Goal: Task Accomplishment & Management: Manage account settings

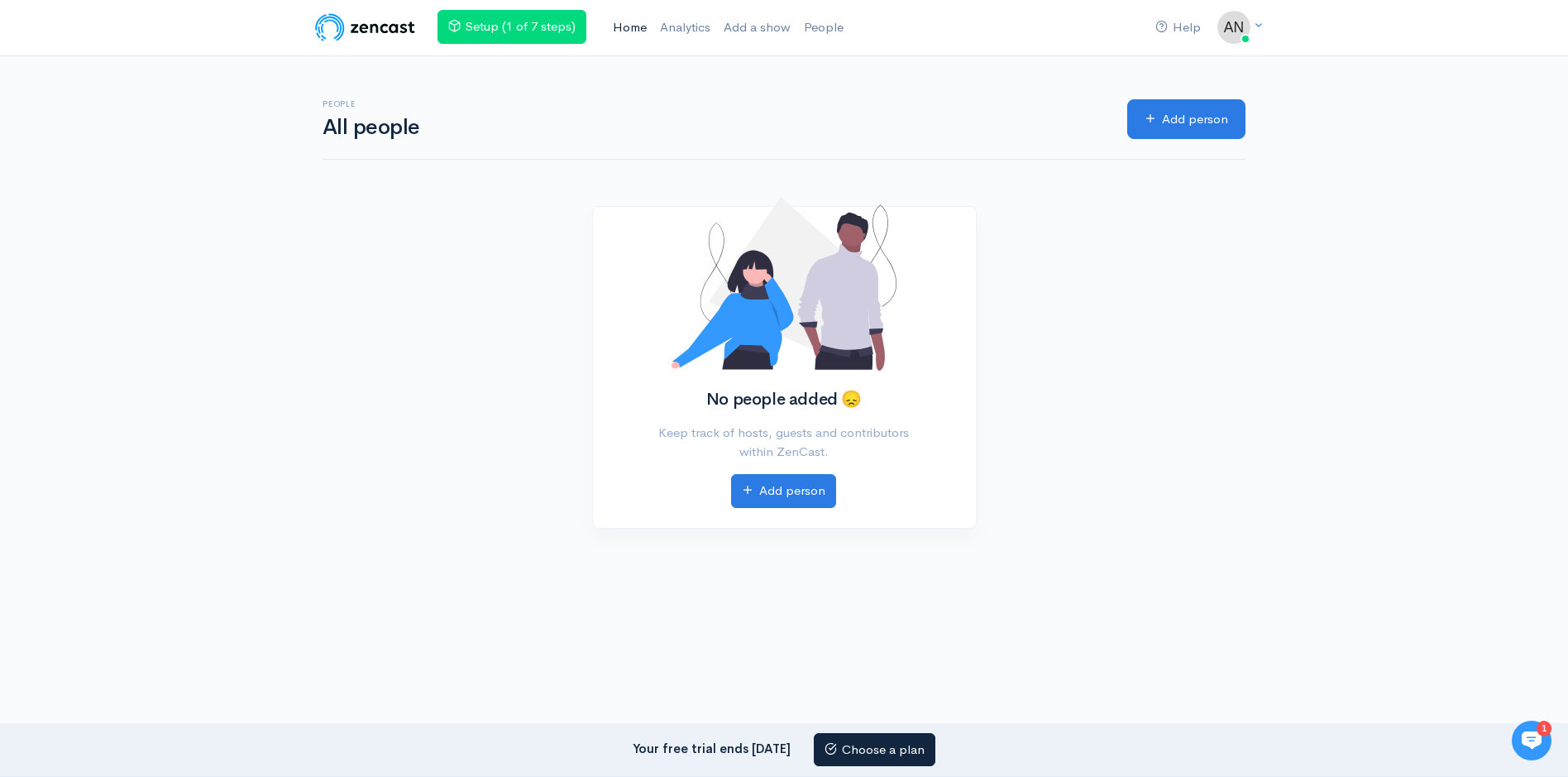
click at [627, 27] on link "Home" at bounding box center [629, 28] width 47 height 36
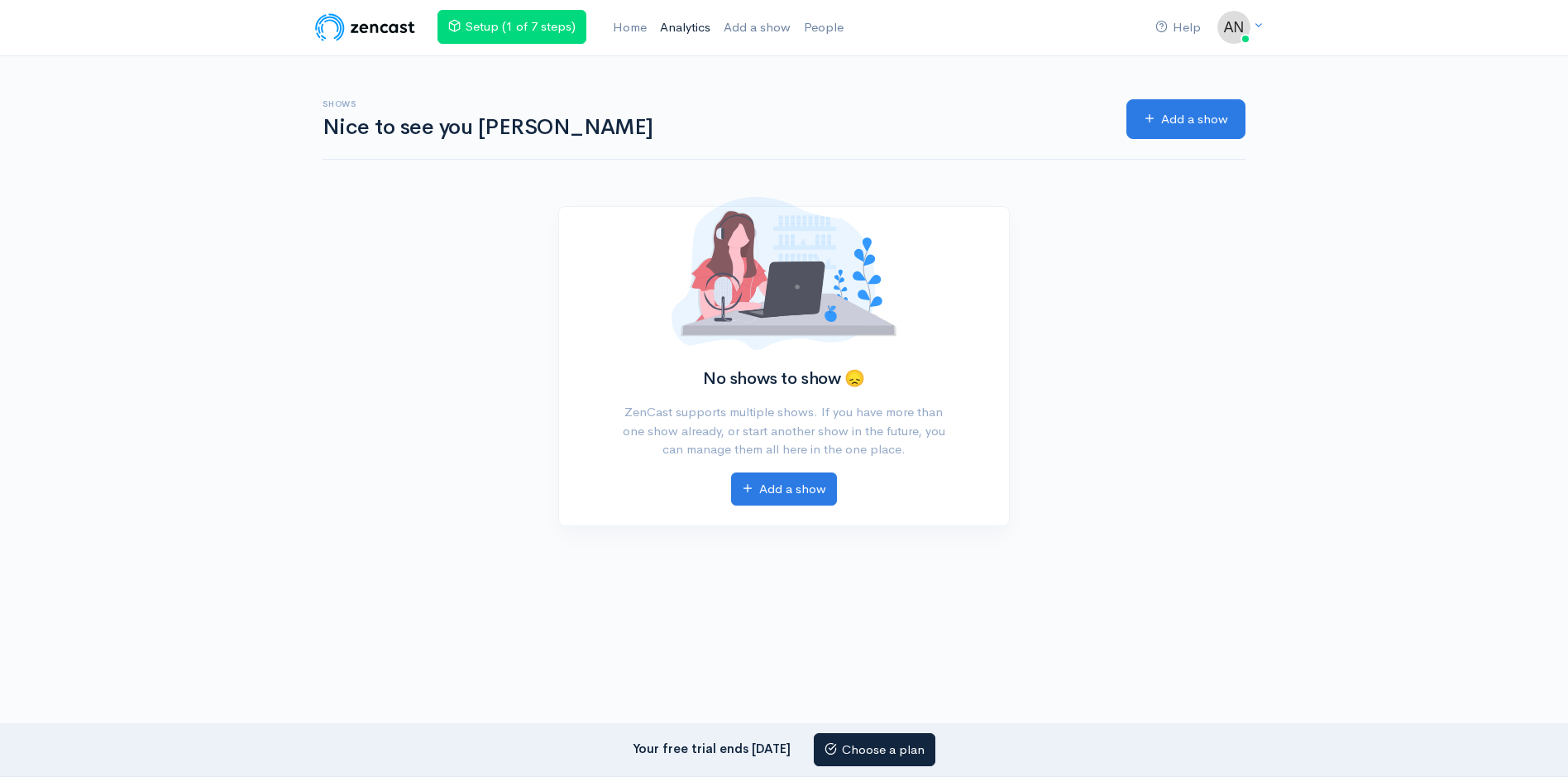
click at [687, 28] on link "Analytics" at bounding box center [685, 28] width 64 height 36
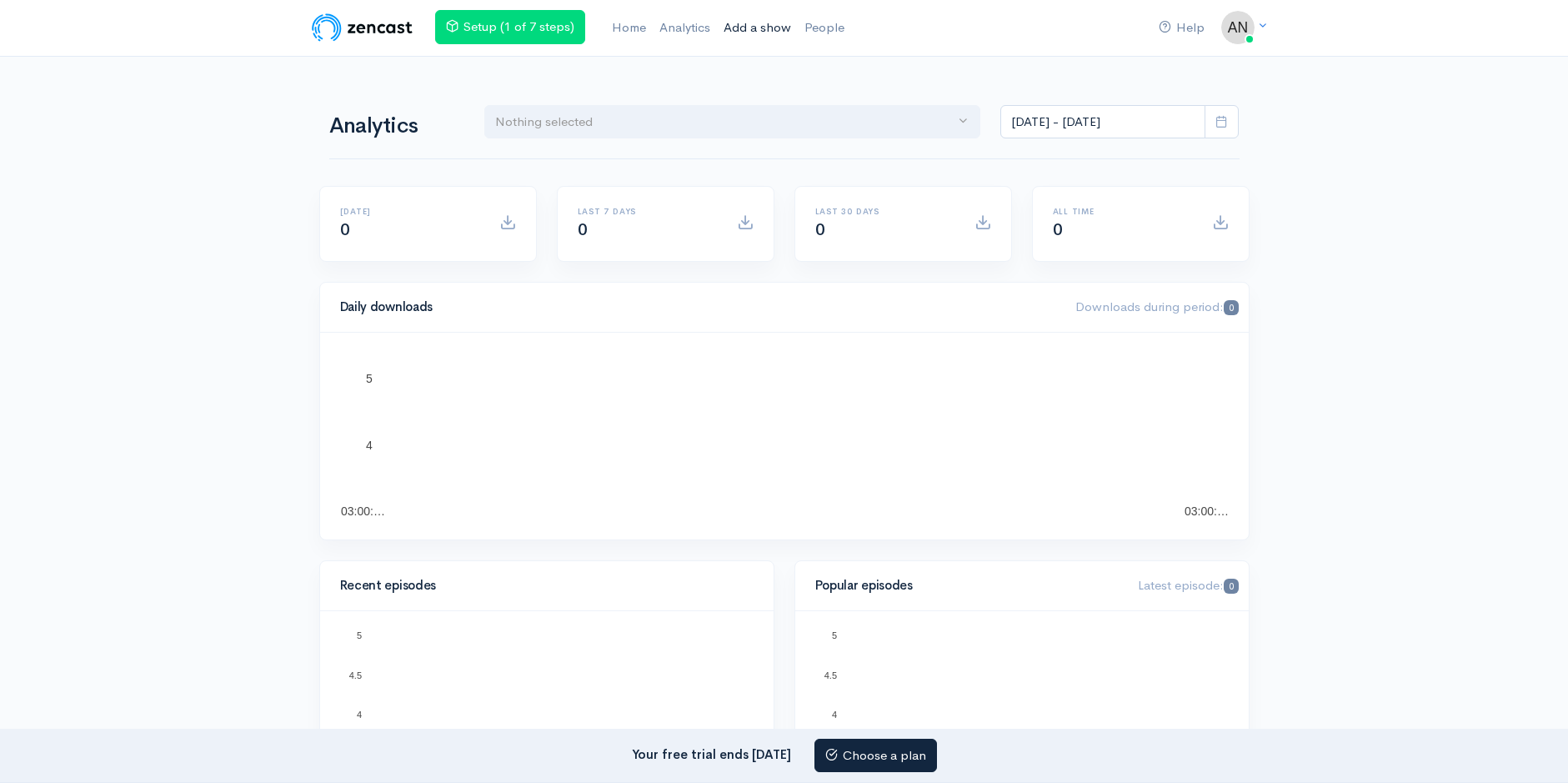
click at [760, 29] on link "Add a show" at bounding box center [758, 28] width 81 height 36
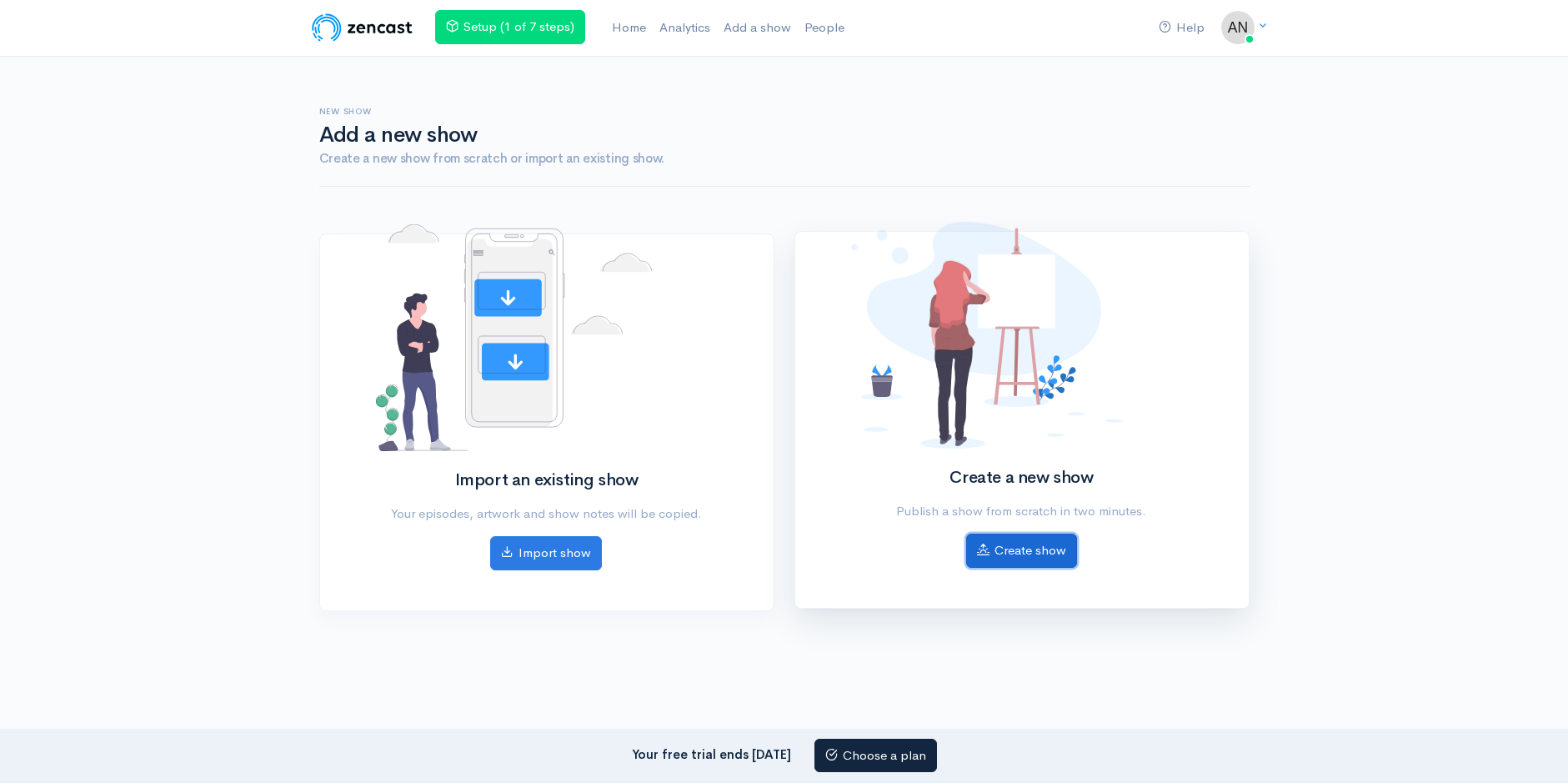
click at [1027, 550] on link "Create show" at bounding box center [1021, 550] width 111 height 34
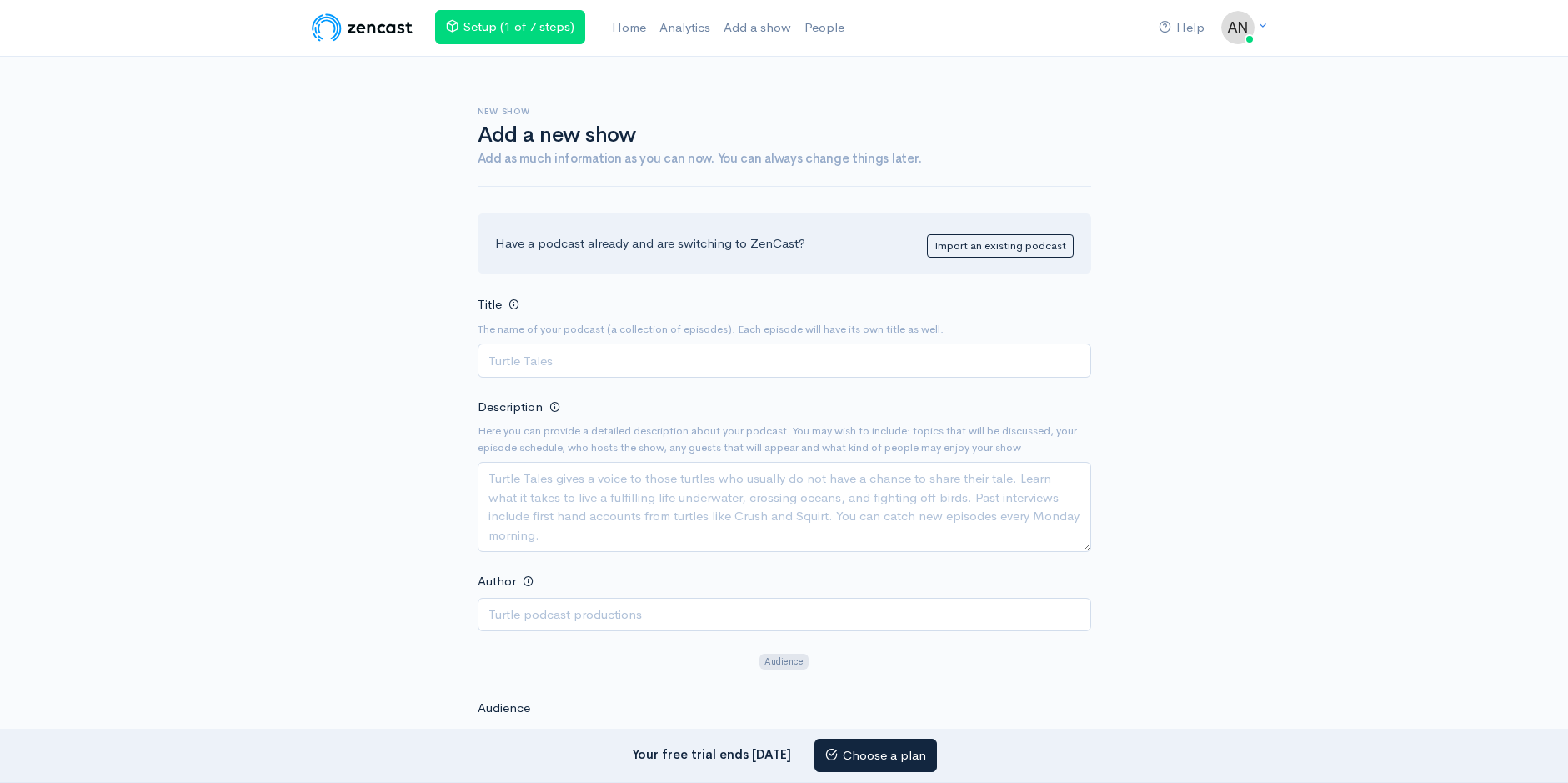
click at [358, 28] on img at bounding box center [362, 26] width 106 height 33
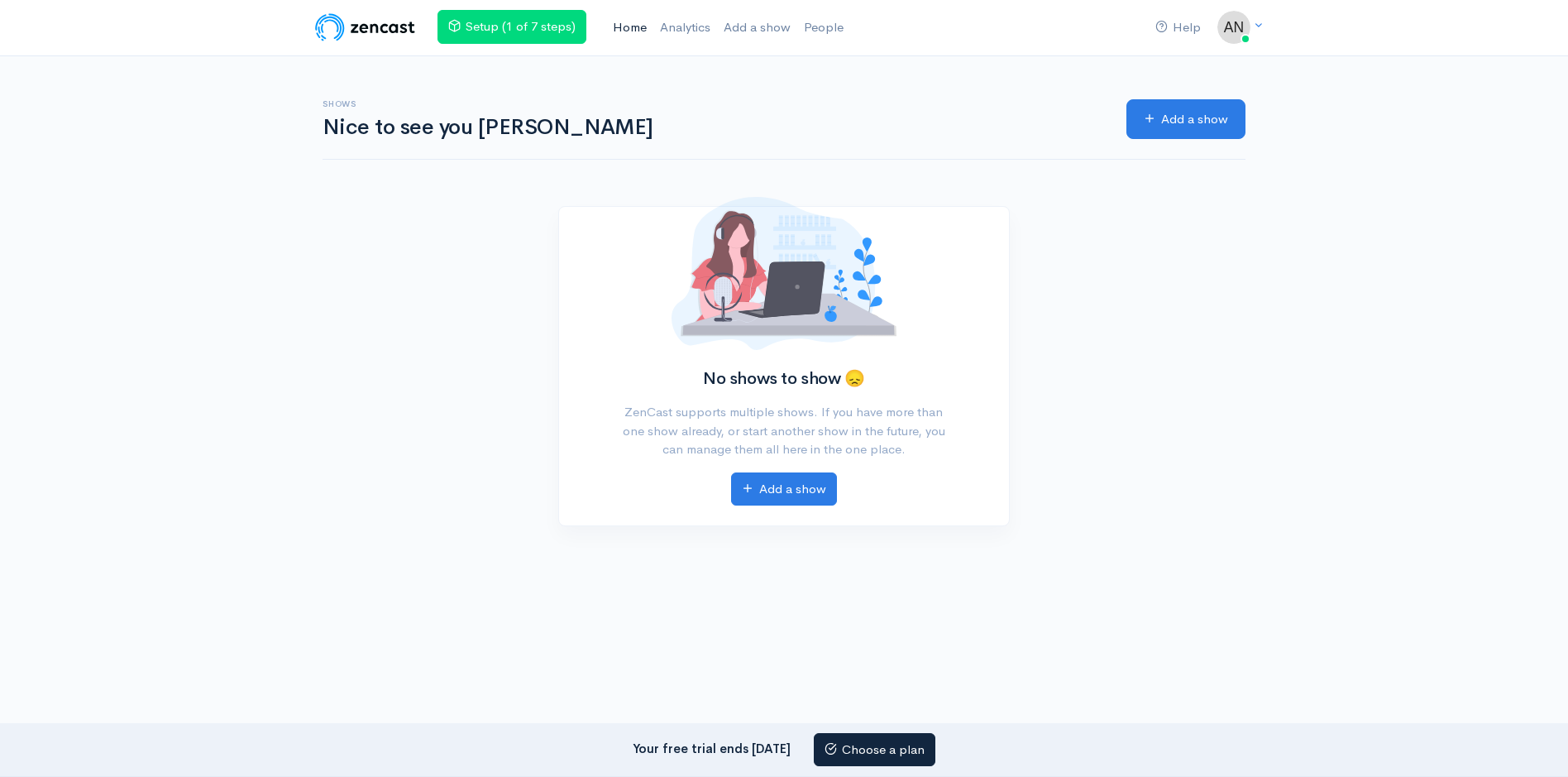
click at [626, 26] on link "Home" at bounding box center [629, 28] width 47 height 36
click at [691, 23] on link "Analytics" at bounding box center [685, 28] width 64 height 36
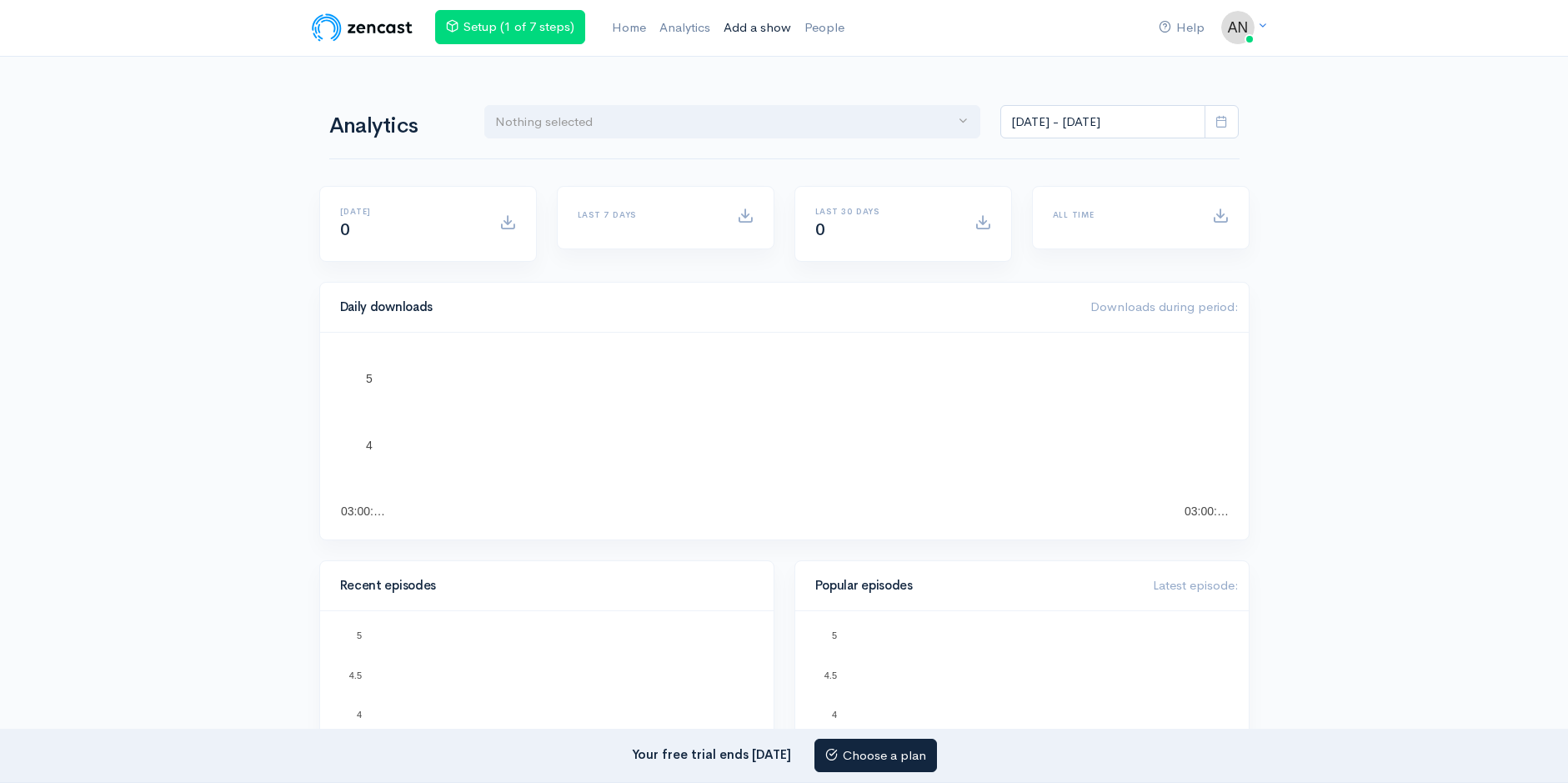
click at [762, 23] on link "Add a show" at bounding box center [758, 28] width 81 height 36
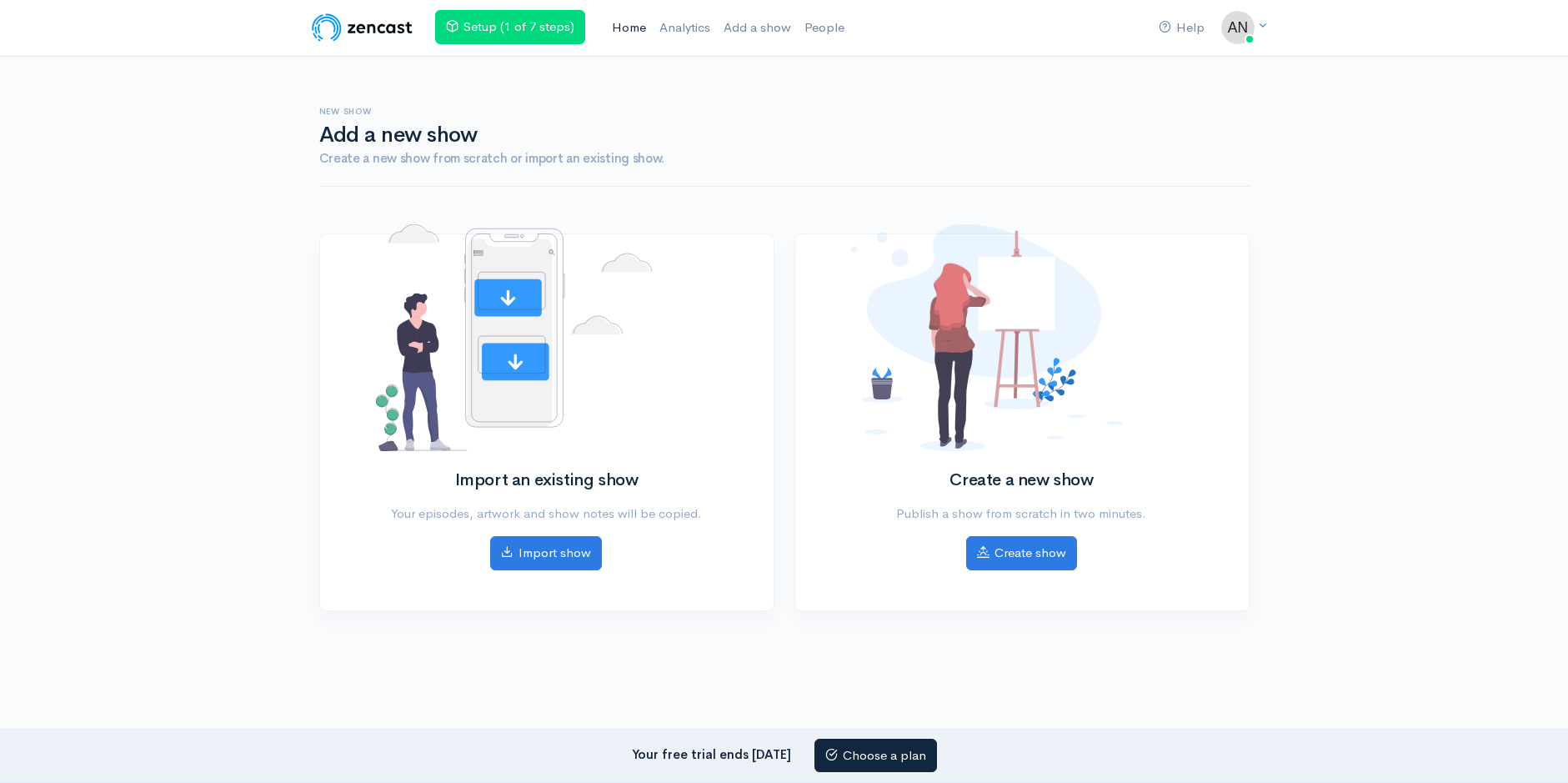
click at [639, 30] on link "Home" at bounding box center [629, 28] width 47 height 36
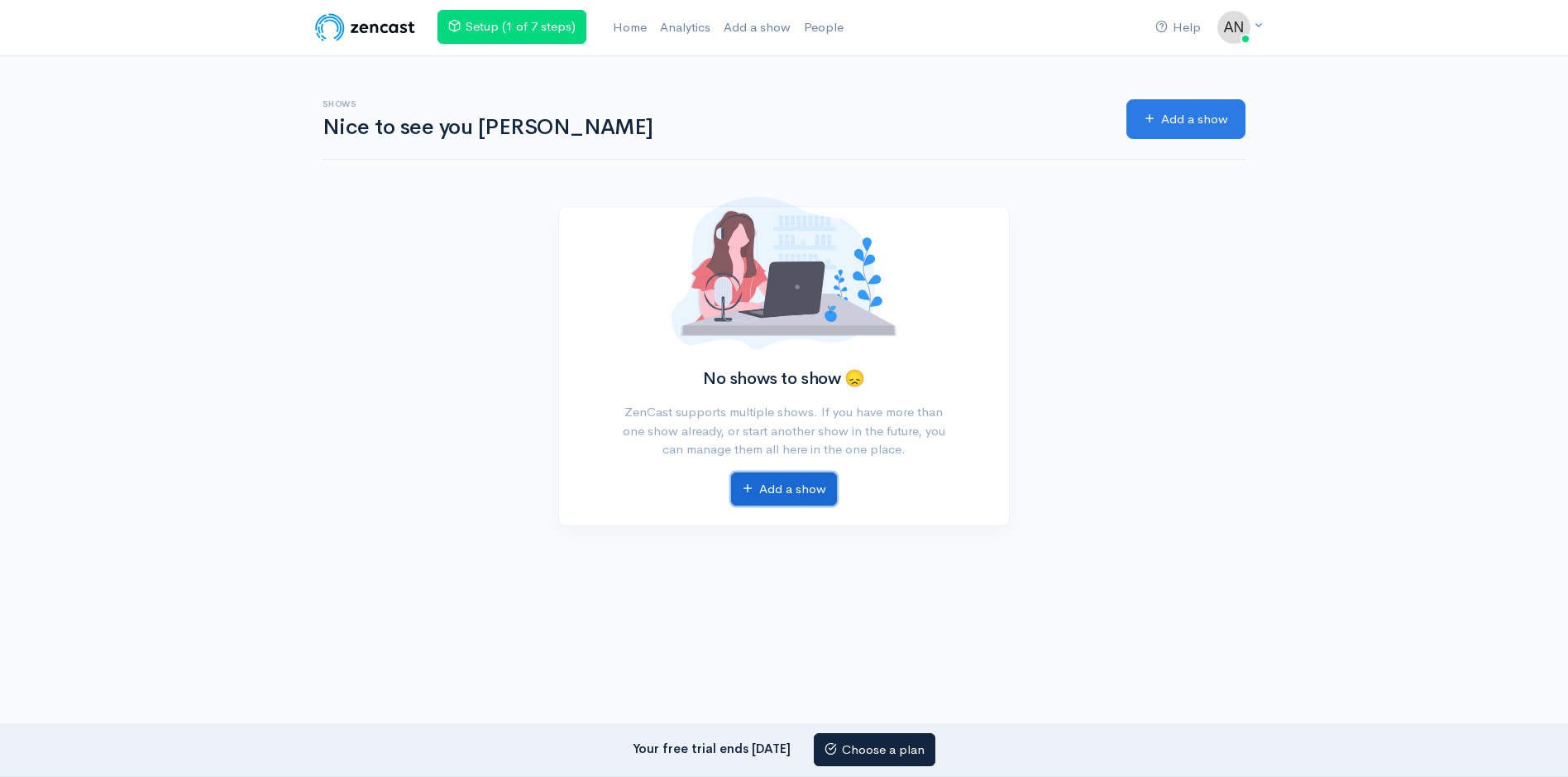
click at [776, 490] on link "Add a show" at bounding box center [784, 489] width 106 height 34
